Goal: Transaction & Acquisition: Purchase product/service

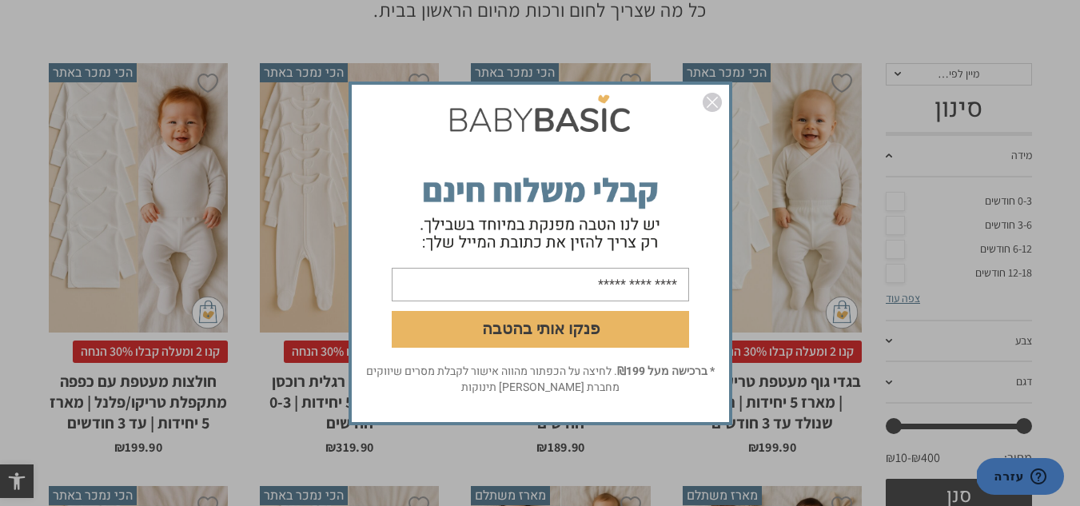
click at [706, 103] on img "סגור" at bounding box center [712, 102] width 19 height 19
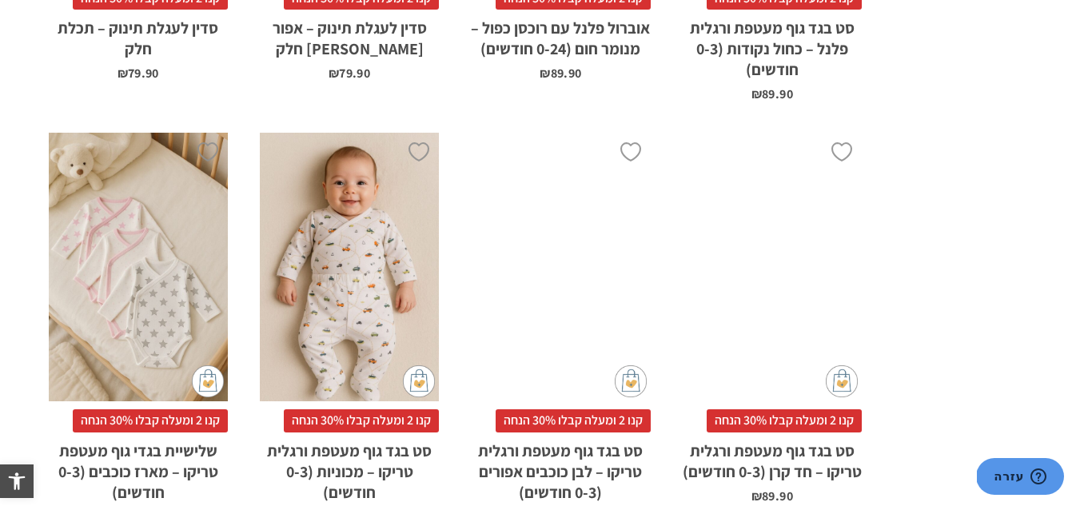
scroll to position [1599, 0]
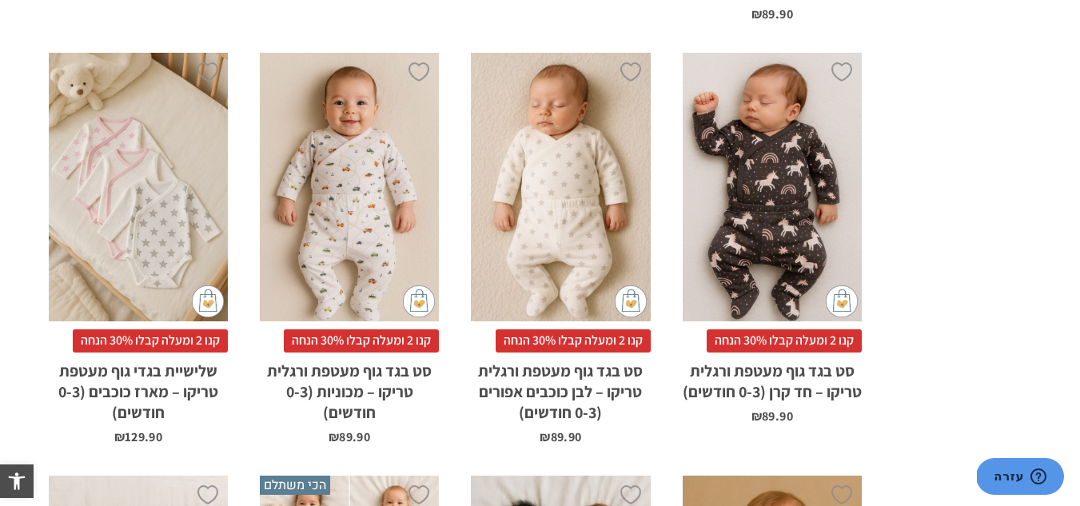
click at [134, 278] on div "x הוספה לסל" at bounding box center [138, 187] width 179 height 269
click at [145, 337] on span "קנו 2 ומעלה קבלו 30% הנחה" at bounding box center [150, 340] width 155 height 22
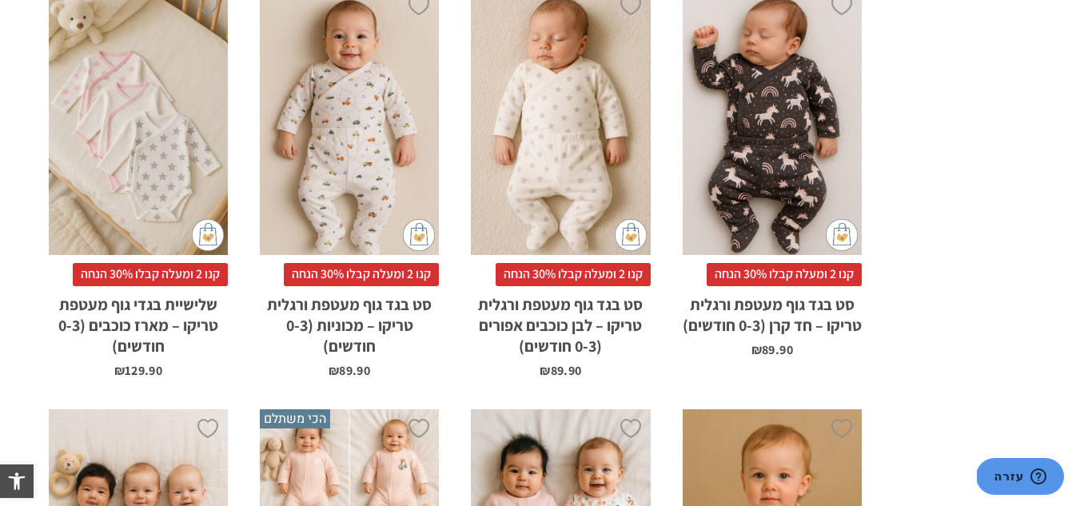
scroll to position [1759, 0]
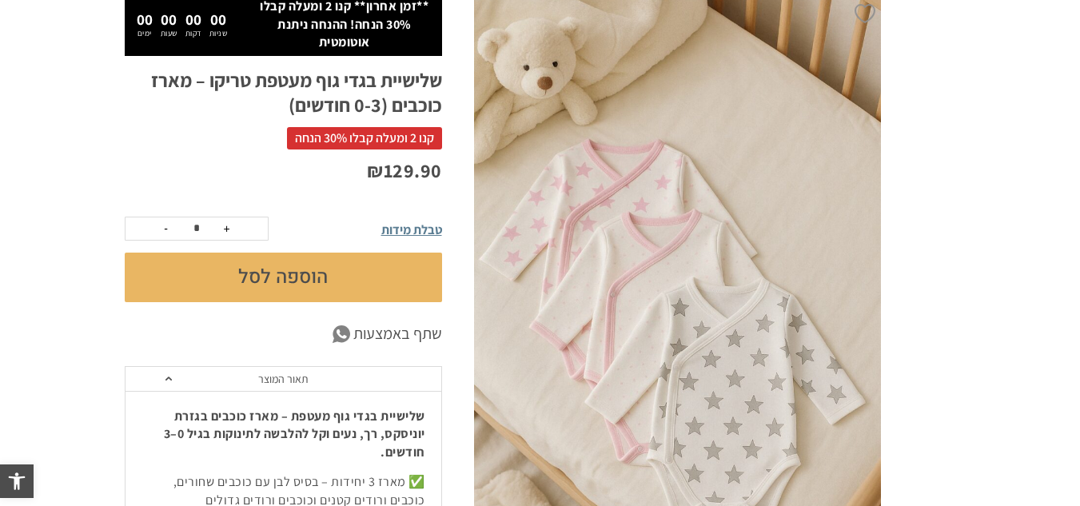
scroll to position [273, 0]
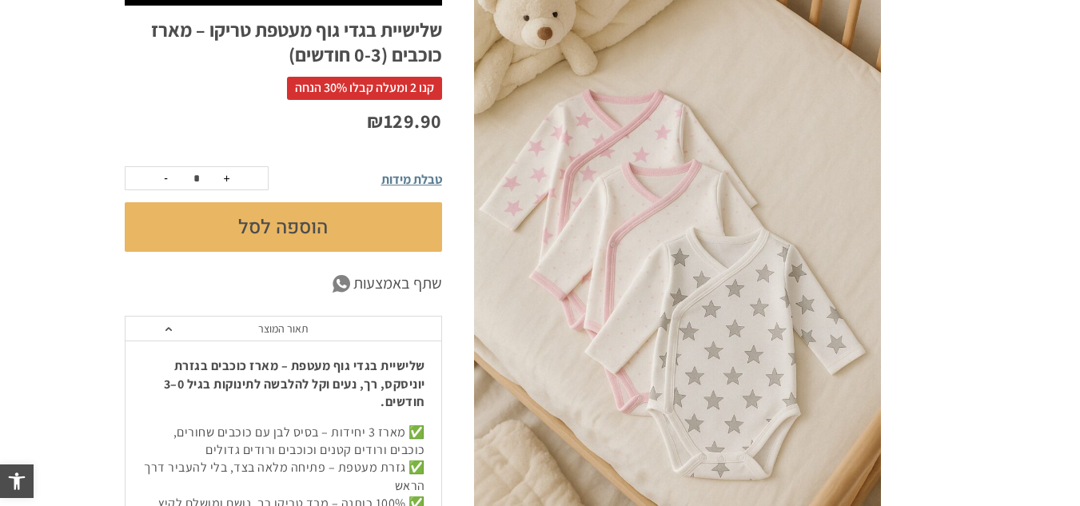
click at [257, 206] on button "הוספה לסל" at bounding box center [283, 227] width 317 height 50
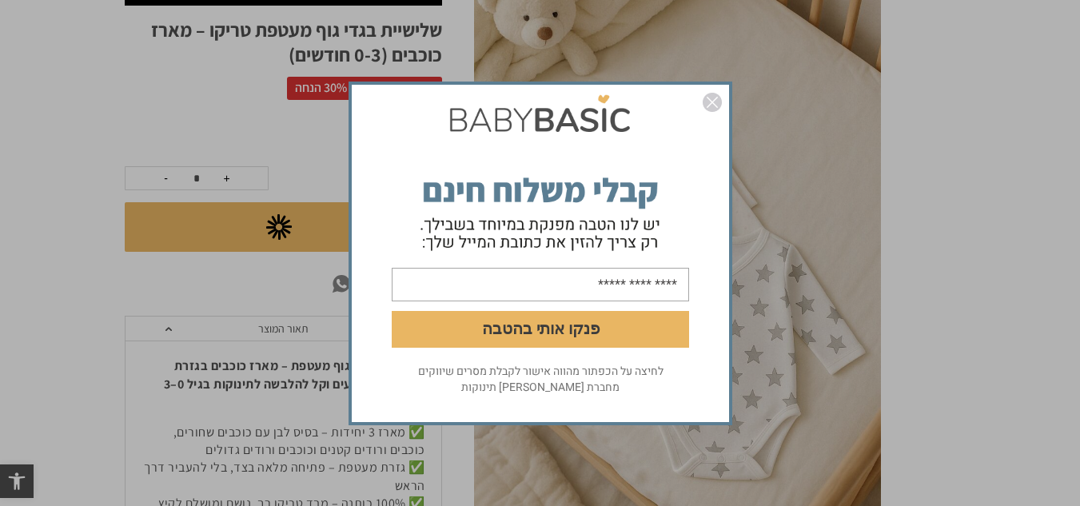
scroll to position [0, 0]
click at [708, 101] on img "סגור" at bounding box center [712, 102] width 19 height 19
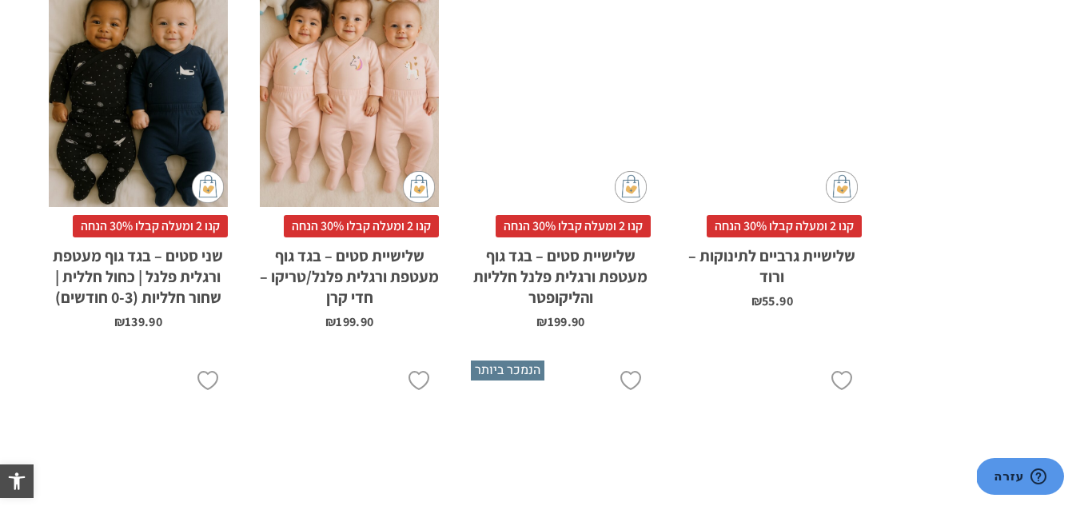
scroll to position [4350, 0]
